Goal: Check status: Check status

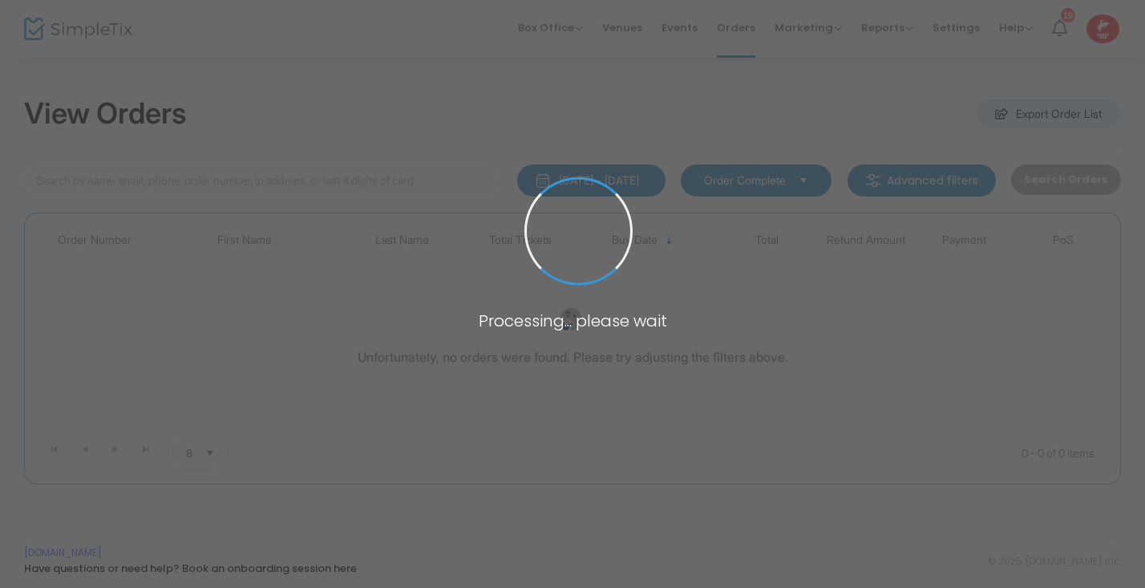
type input "B"
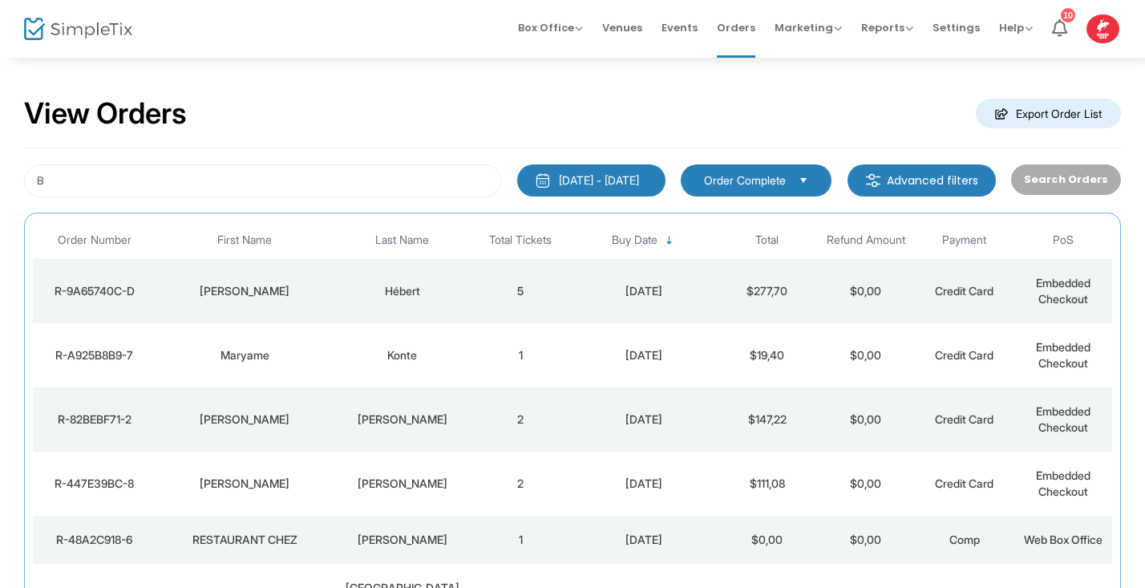
click at [373, 421] on div "[PERSON_NAME]" at bounding box center [403, 419] width 130 height 16
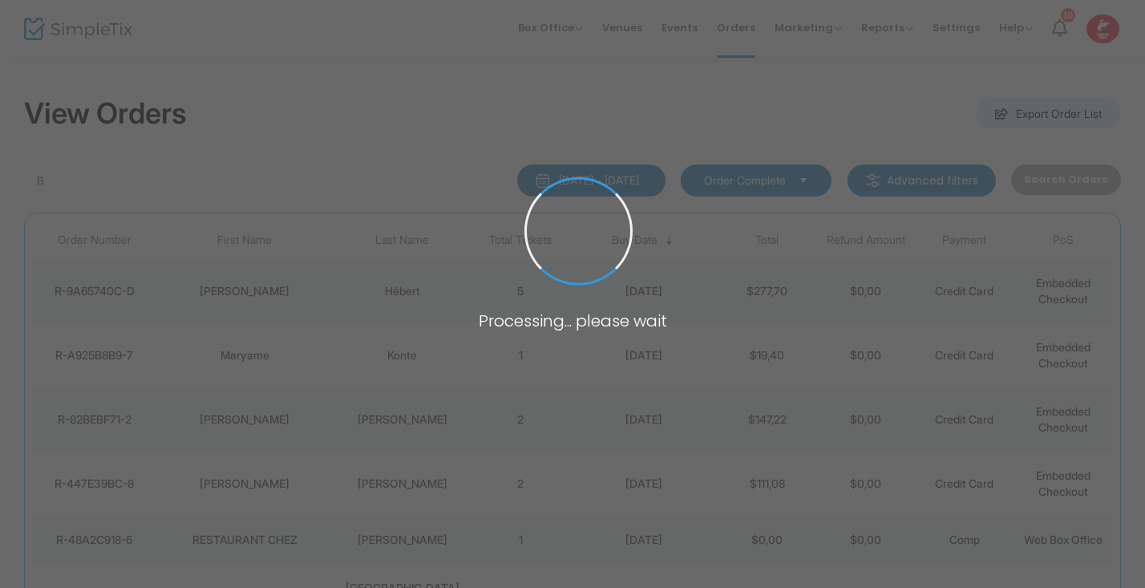
click at [373, 421] on span at bounding box center [572, 294] width 1145 height 588
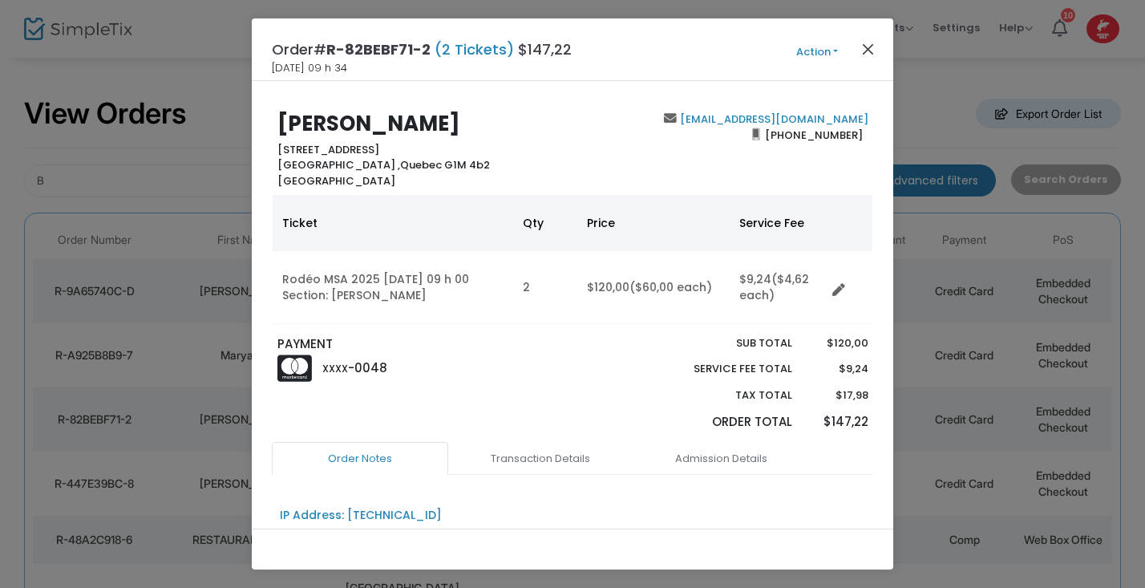
click at [868, 51] on button "Close" at bounding box center [868, 48] width 21 height 21
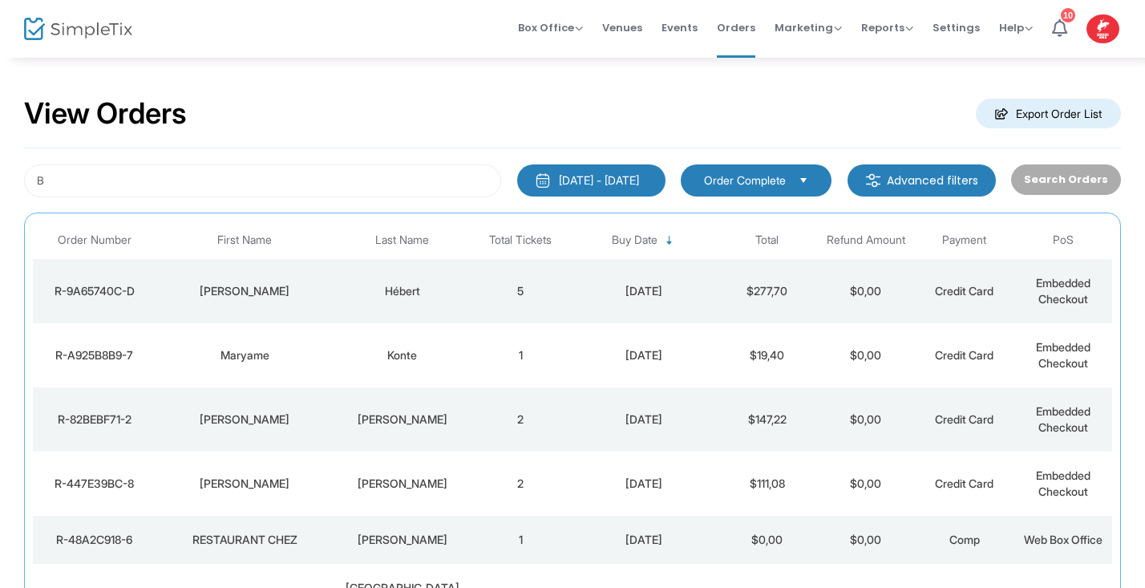
click at [520, 415] on td "2" at bounding box center [520, 419] width 99 height 64
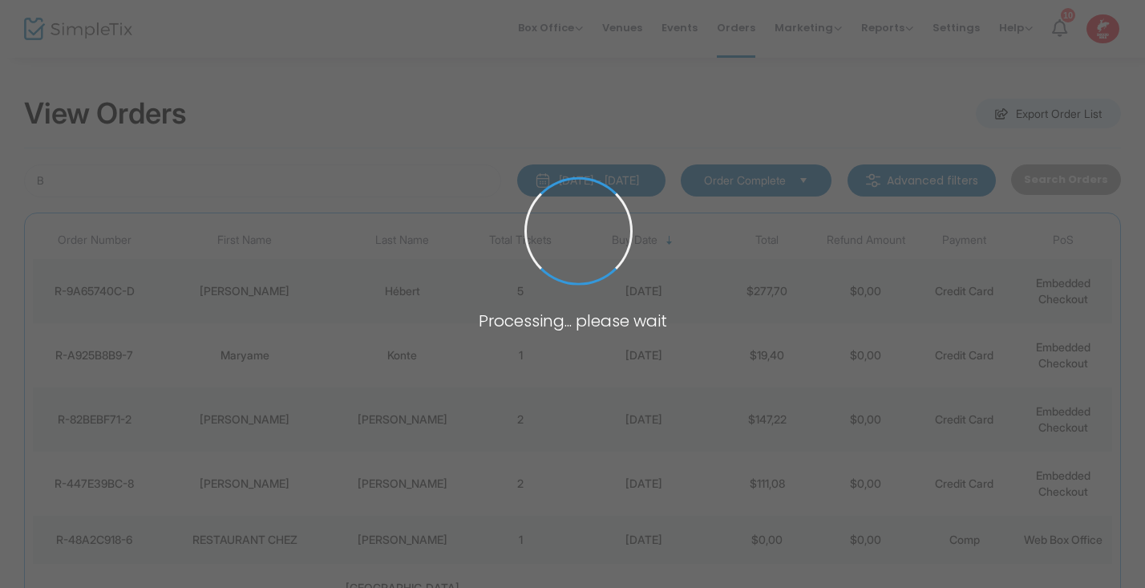
click at [520, 415] on span at bounding box center [572, 294] width 1145 height 588
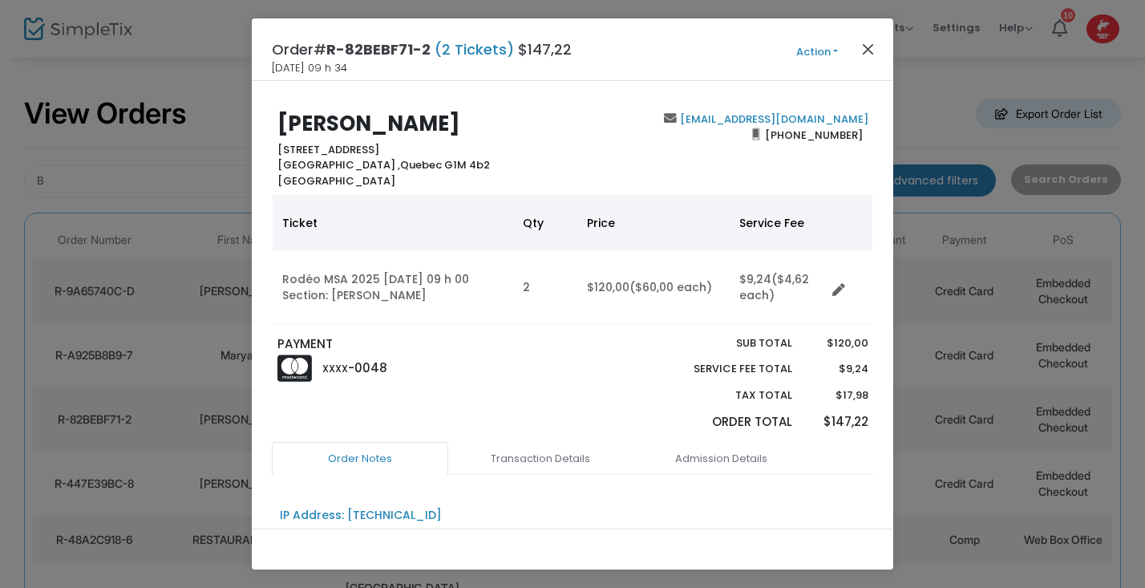
click at [868, 44] on button "Close" at bounding box center [868, 48] width 21 height 21
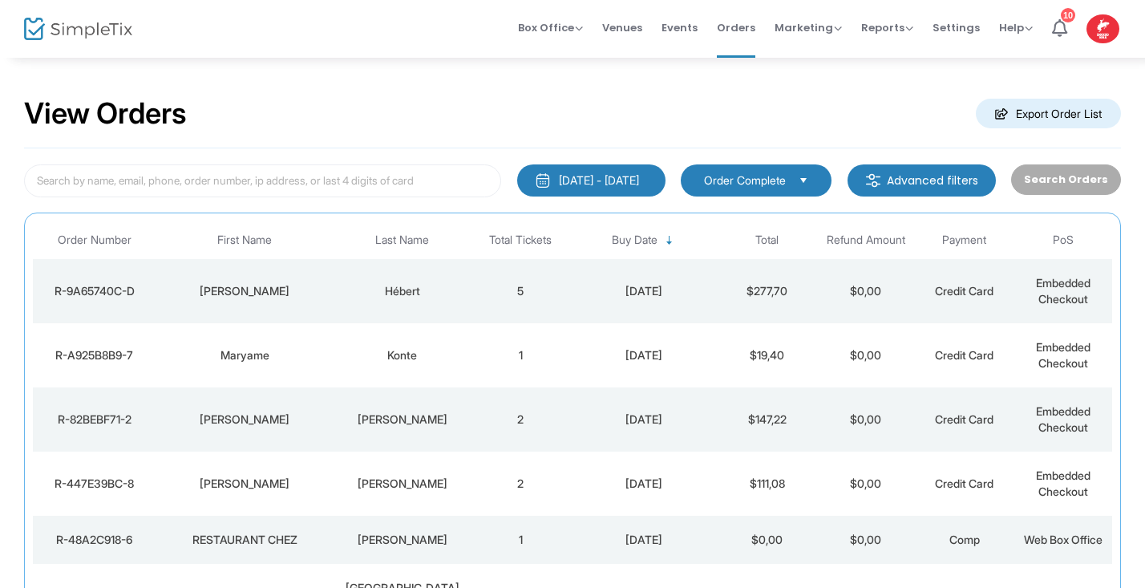
type input "B"
